Goal: Navigation & Orientation: Find specific page/section

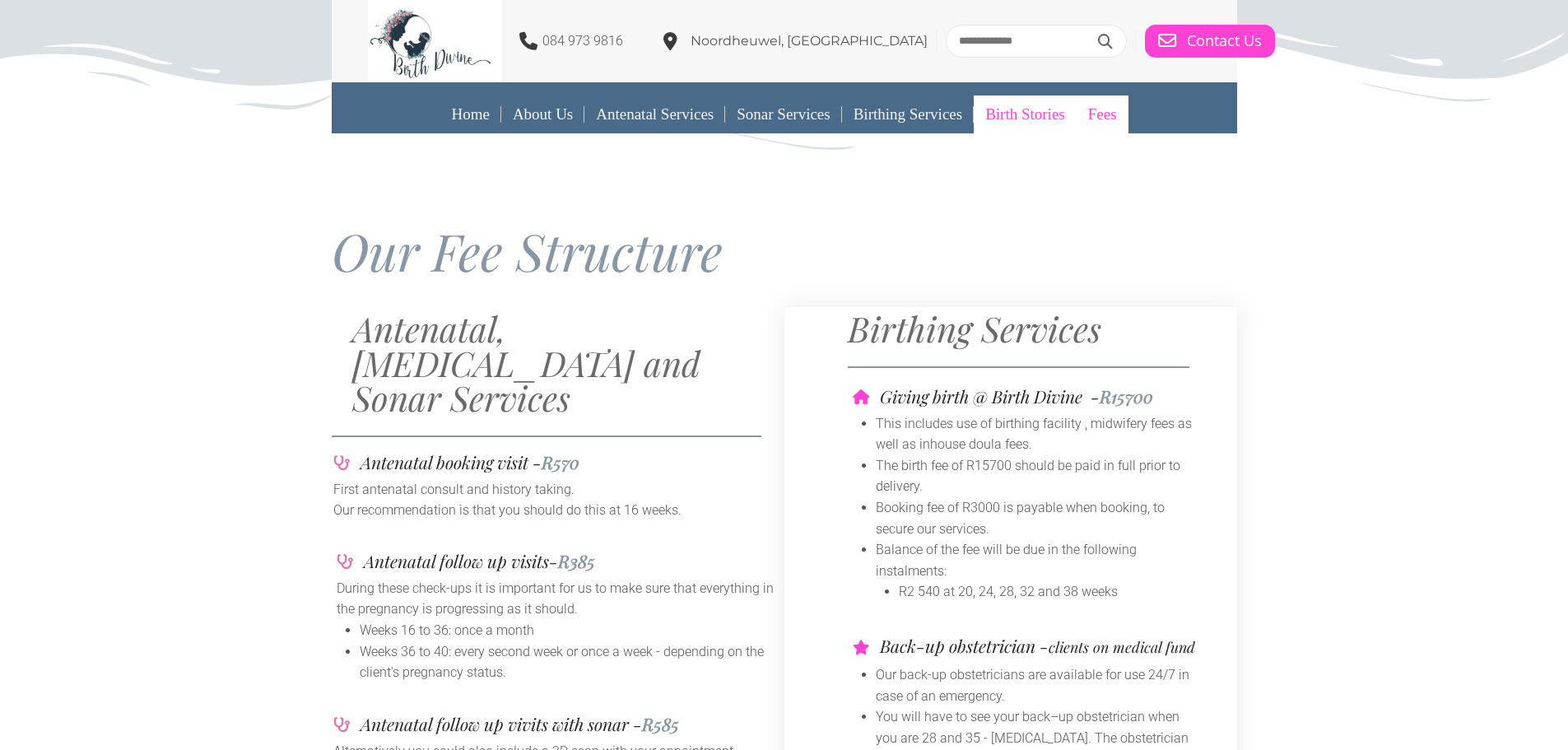
click at [1046, 117] on link "Birth Stories" at bounding box center [1025, 115] width 103 height 38
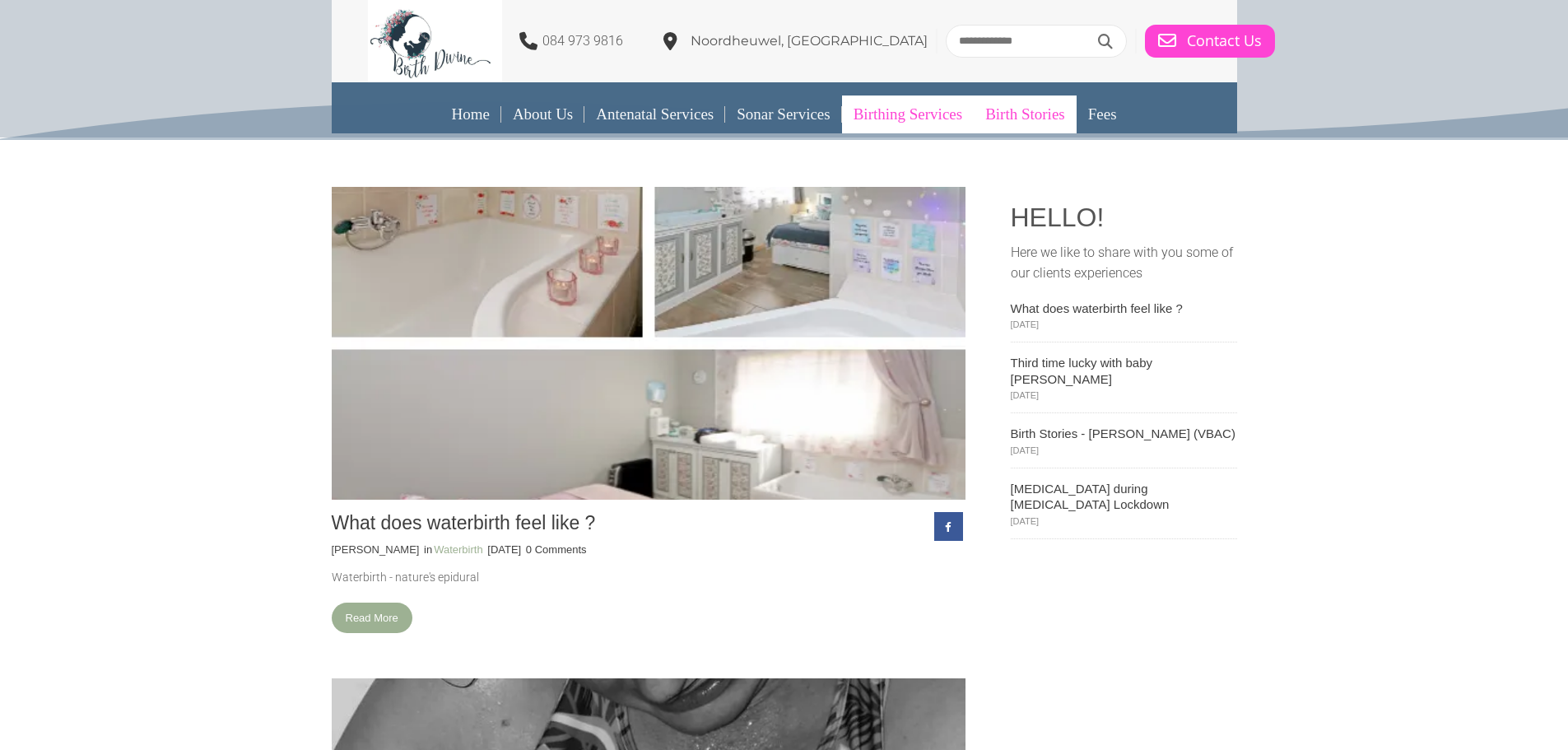
click at [886, 112] on link "Birthing Services" at bounding box center [907, 115] width 131 height 38
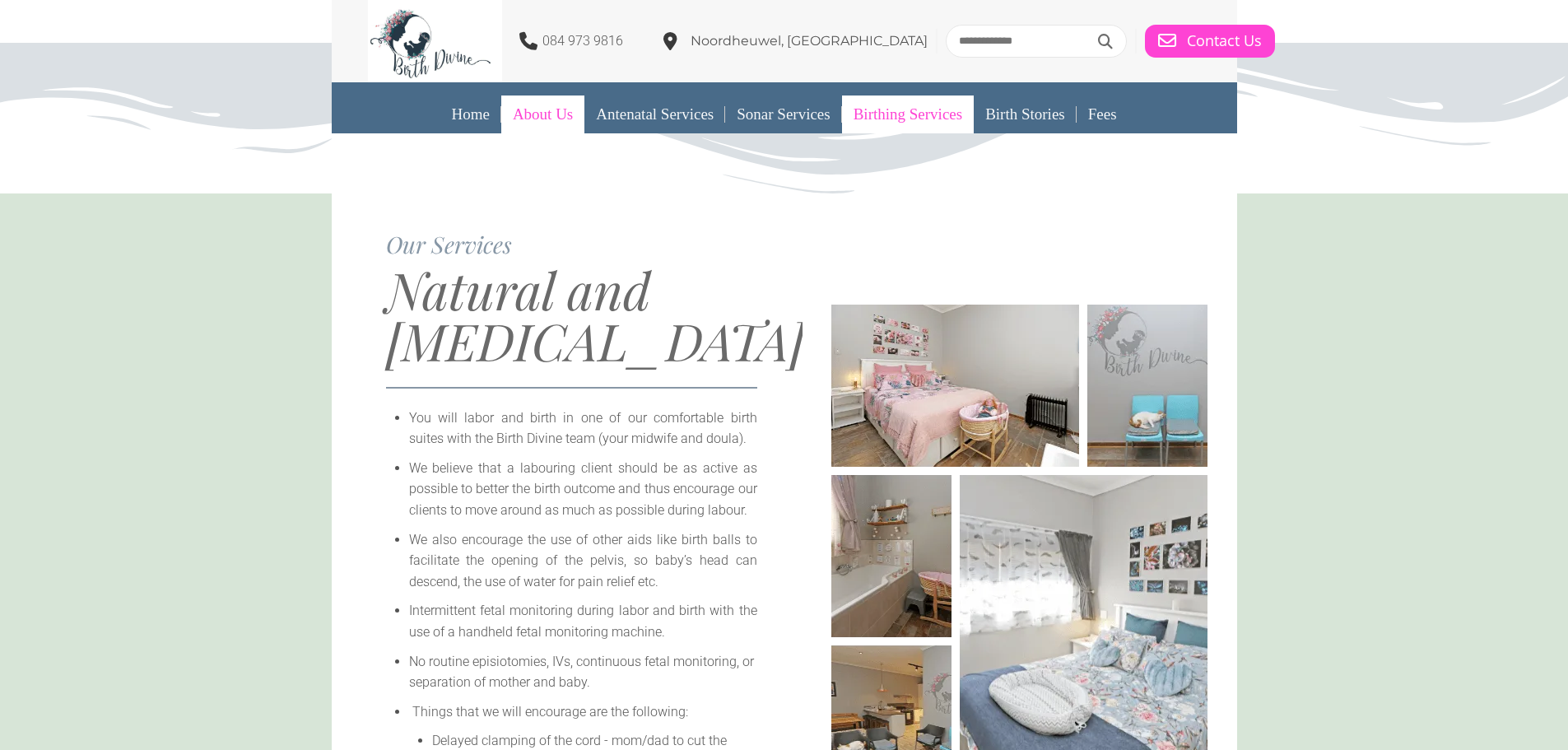
click at [538, 119] on link "About Us" at bounding box center [542, 115] width 83 height 38
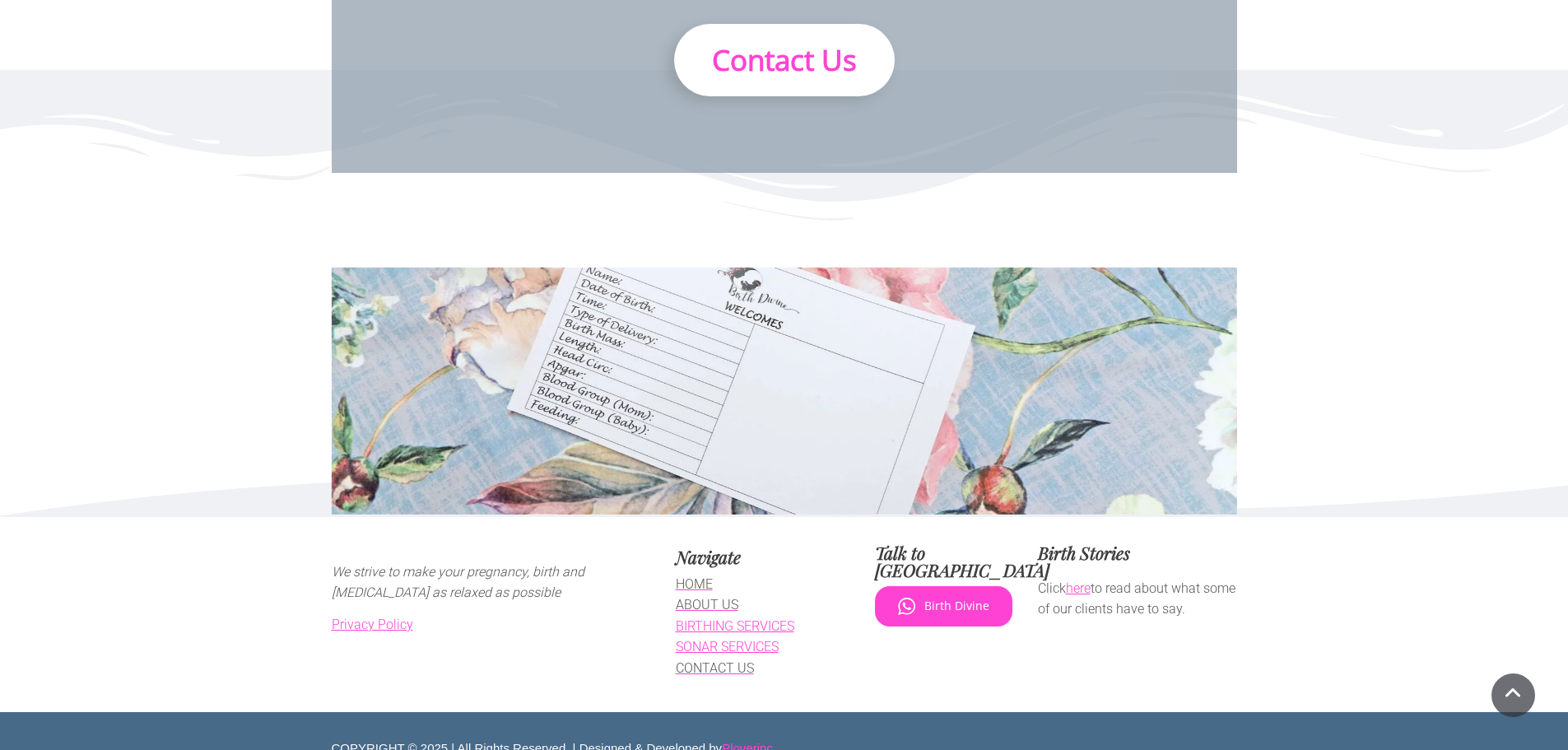
scroll to position [4769, 0]
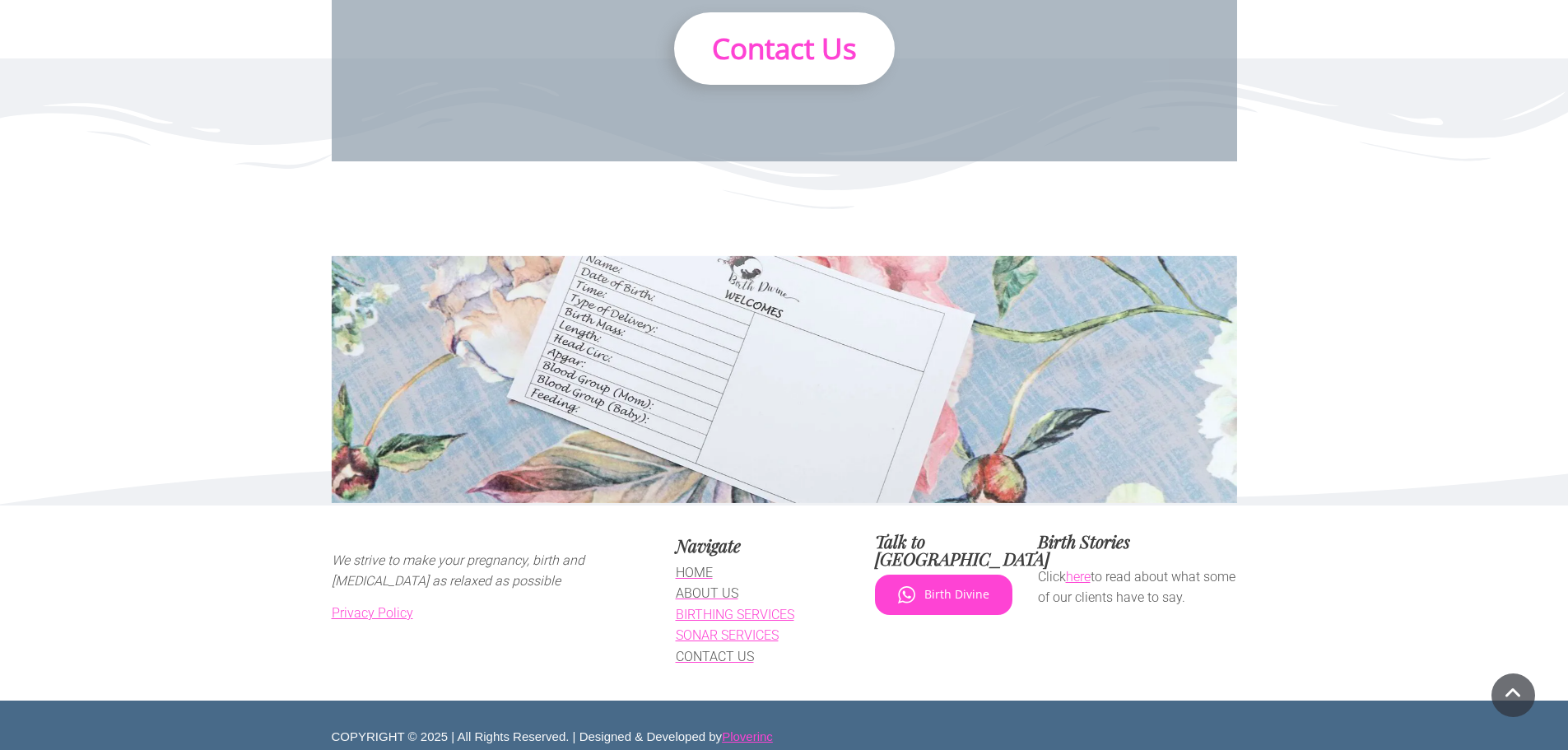
click at [701, 649] on span "CONTACT US" at bounding box center [714, 656] width 78 height 15
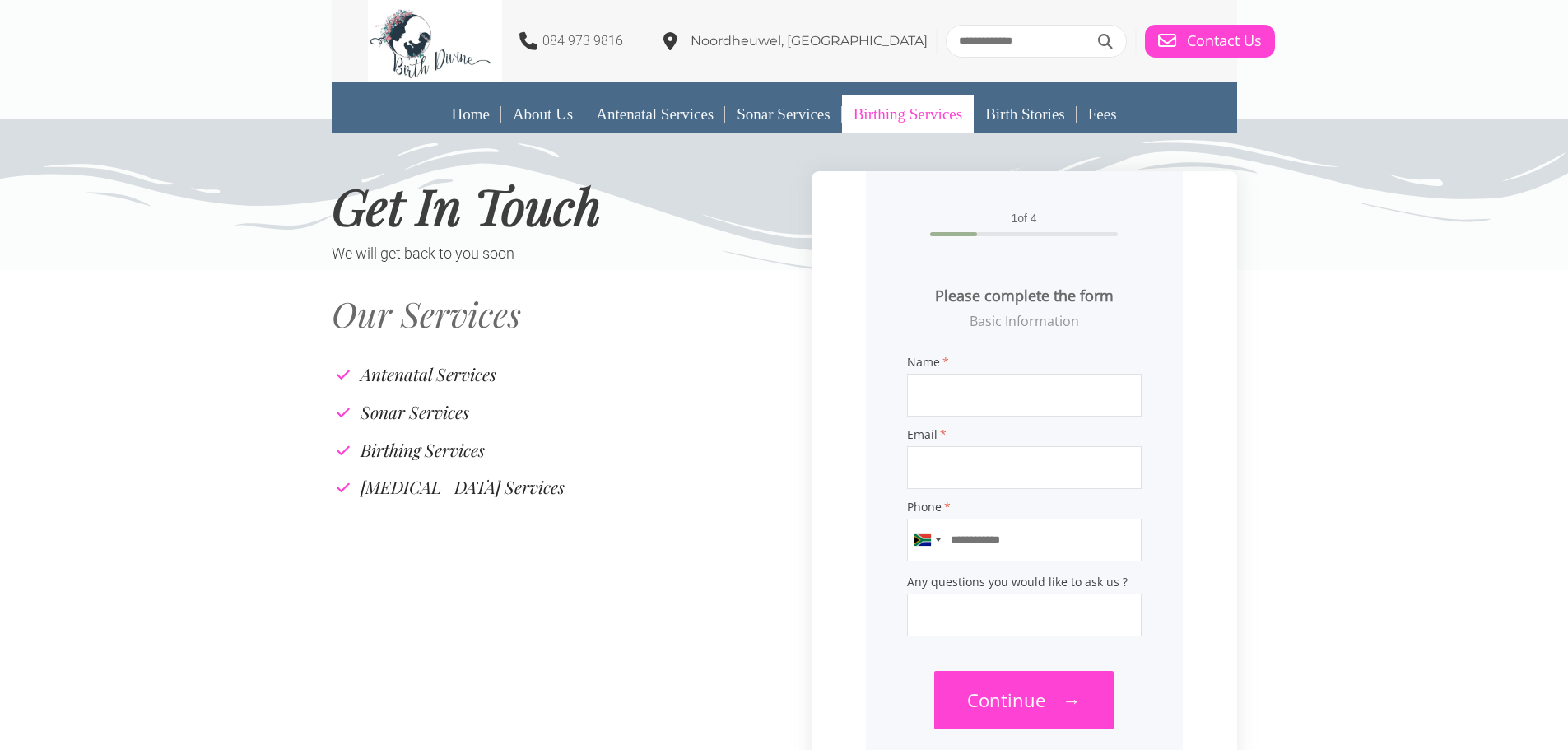
click at [885, 118] on link "Birthing Services" at bounding box center [907, 115] width 131 height 38
